Goal: Task Accomplishment & Management: Complete application form

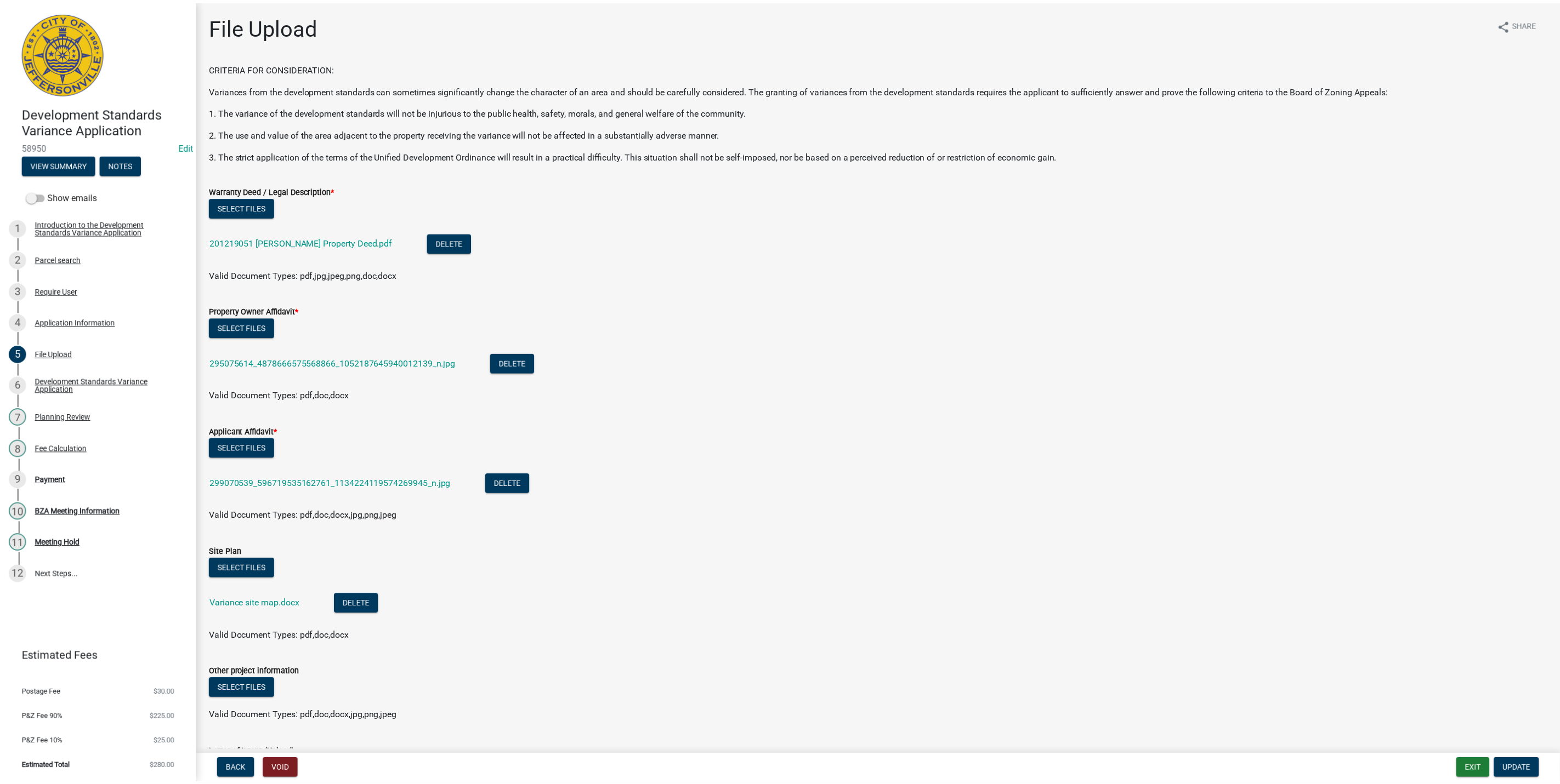
scroll to position [244, 0]
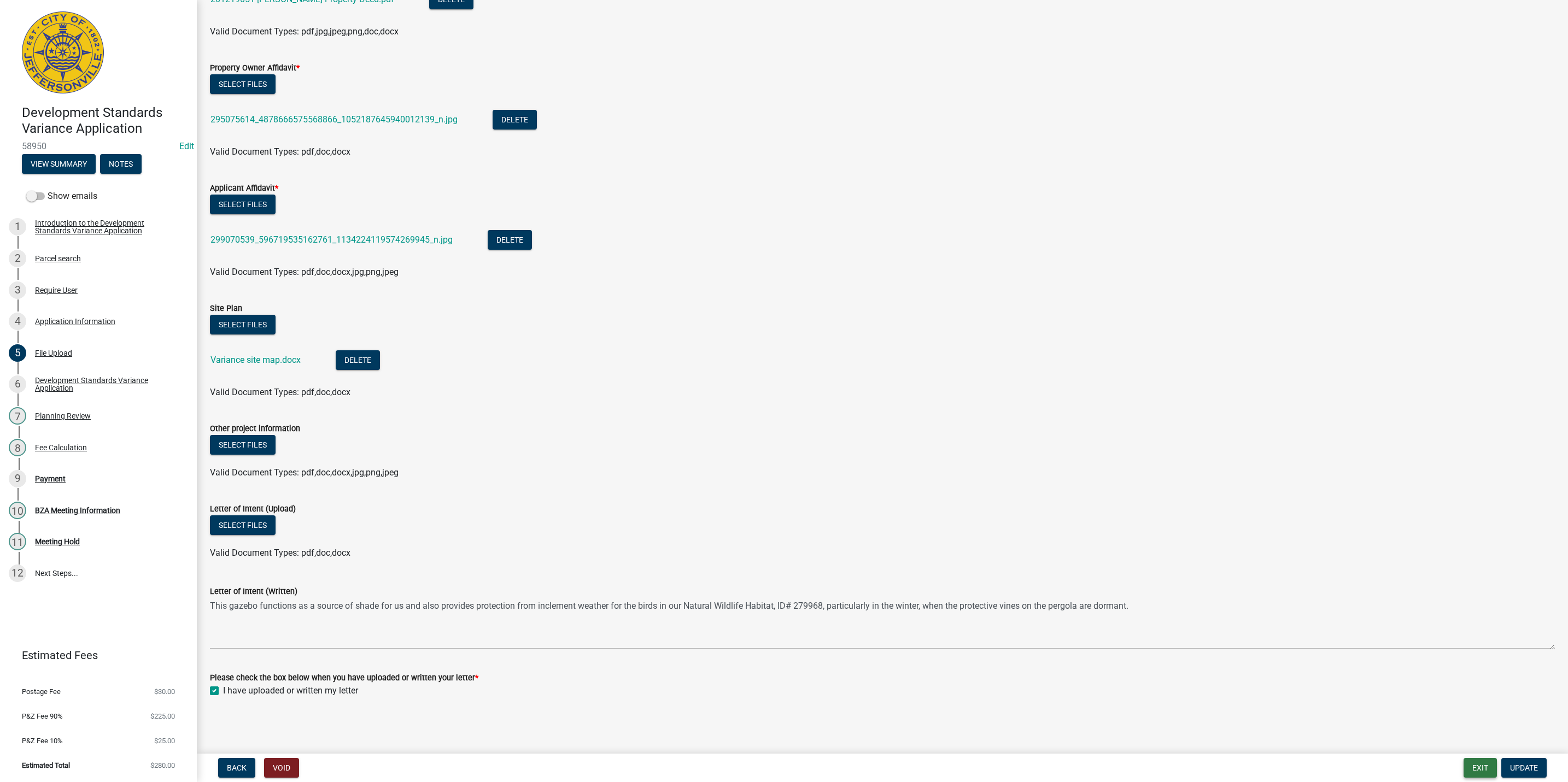
click at [1481, 772] on button "Exit" at bounding box center [1480, 768] width 34 height 20
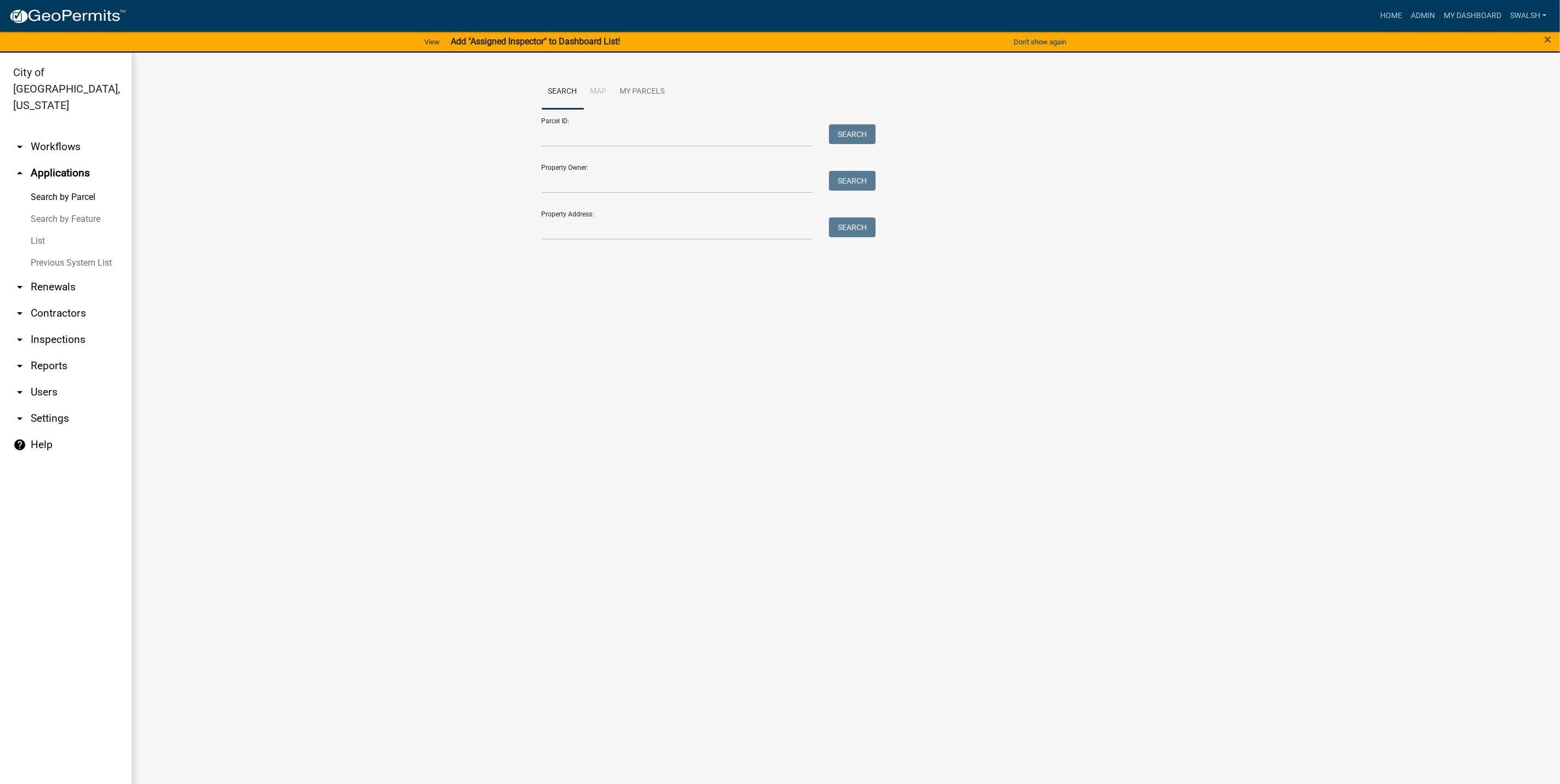
click at [633, 216] on div "Property Address: Search" at bounding box center [705, 221] width 329 height 38
click at [628, 234] on input "Property Address:" at bounding box center [677, 229] width 272 height 23
type input "4001 middle"
click at [890, 239] on div "Parcel ID: Search Property Owner: Search Property Address: 4001 middle Search" at bounding box center [846, 174] width 609 height 131
click at [865, 236] on button "Search" at bounding box center [853, 227] width 47 height 20
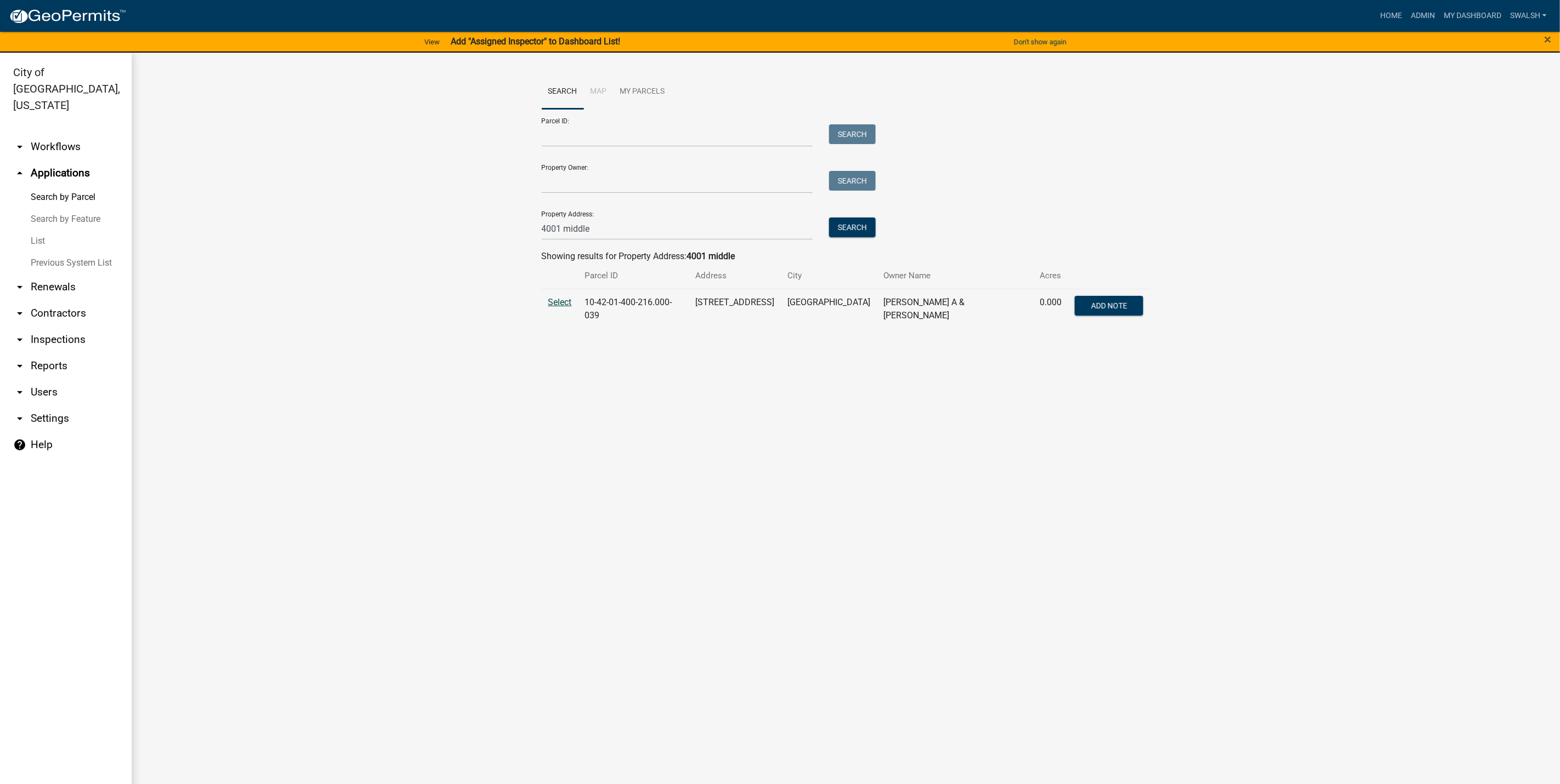
click at [558, 303] on span "Select" at bounding box center [560, 303] width 23 height 10
